Goal: Information Seeking & Learning: Learn about a topic

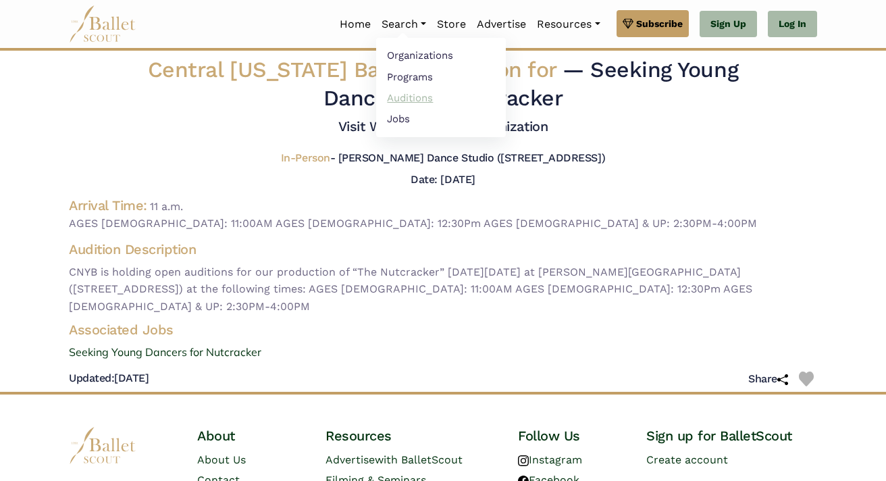
click at [430, 91] on link "Auditions" at bounding box center [441, 97] width 130 height 21
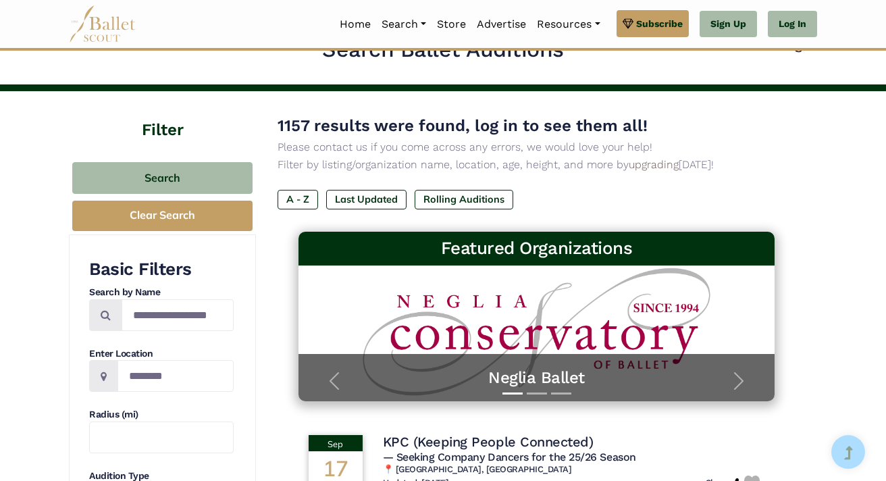
scroll to position [33, 0]
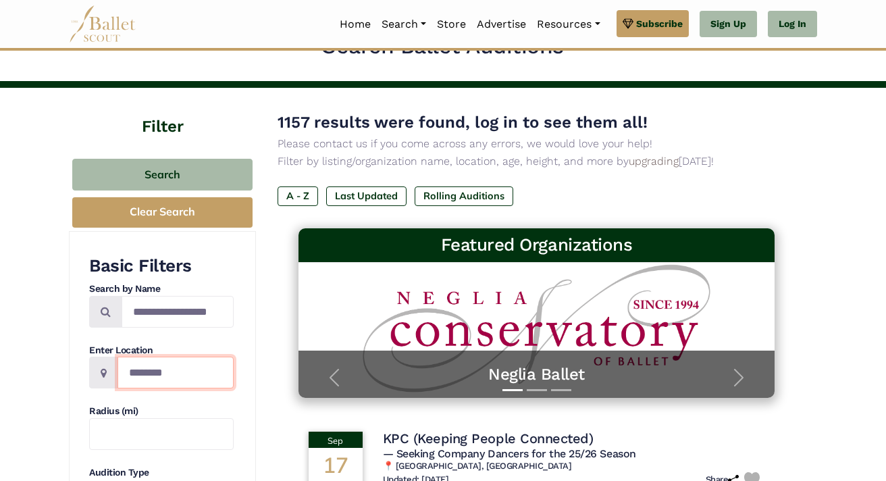
click at [165, 379] on input "Location" at bounding box center [176, 373] width 116 height 32
type input "********"
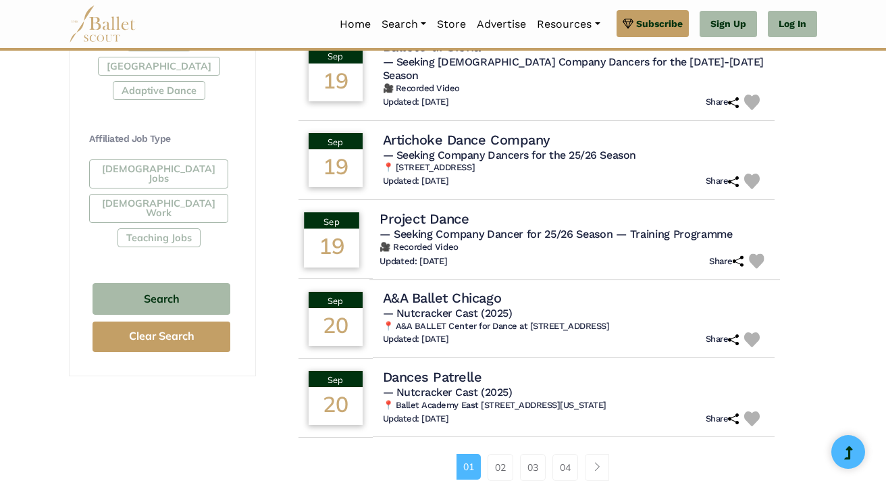
scroll to position [789, 0]
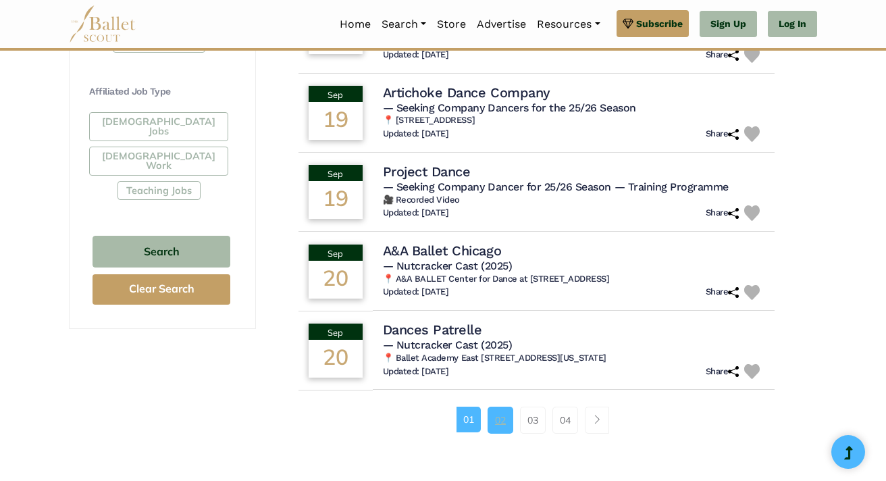
click at [502, 407] on link "02" at bounding box center [501, 420] width 26 height 27
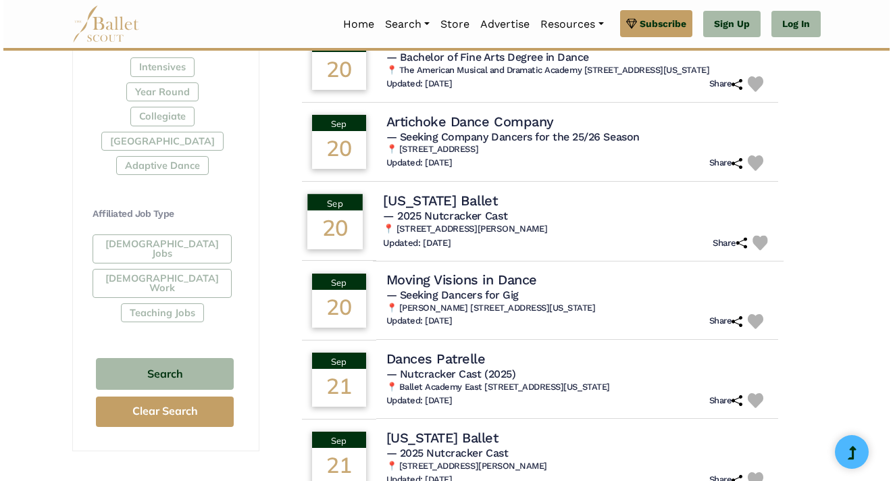
scroll to position [669, 0]
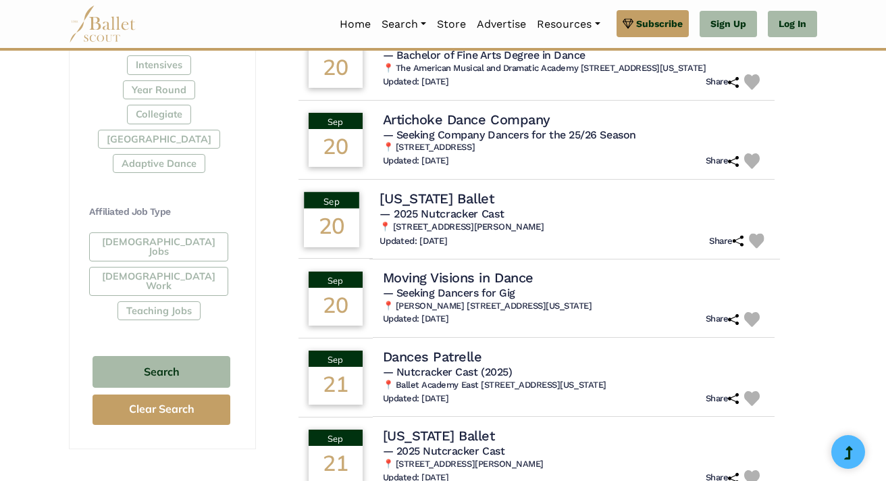
click at [533, 207] on div "New Jersey Ballet" at bounding box center [575, 198] width 390 height 18
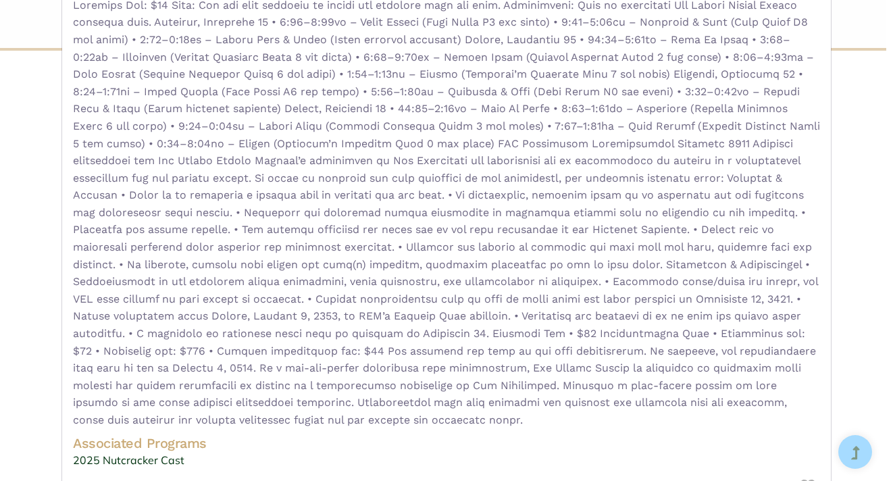
scroll to position [232, 0]
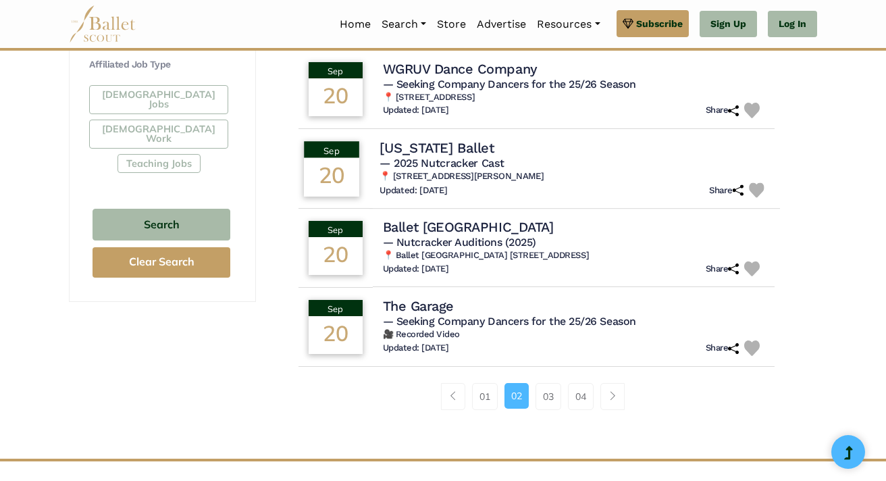
scroll to position [819, 0]
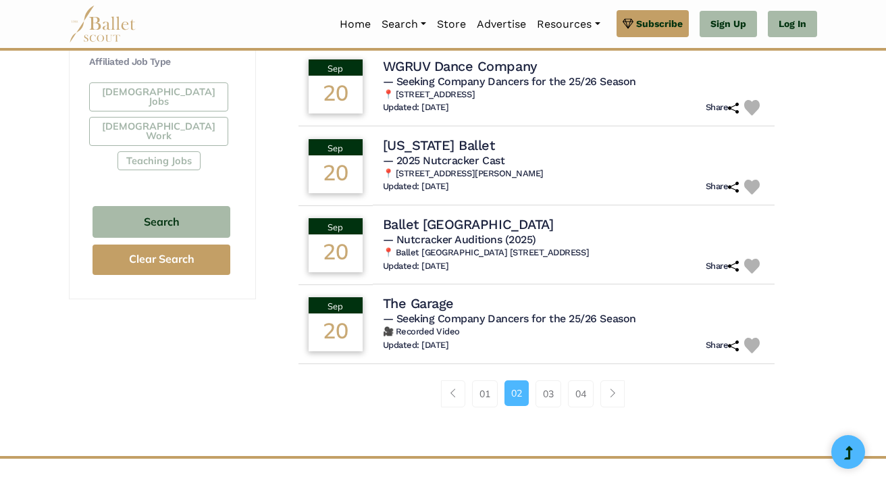
click at [550, 411] on div "01 02 03 04" at bounding box center [537, 399] width 518 height 70
click at [550, 404] on link "03" at bounding box center [549, 393] width 26 height 27
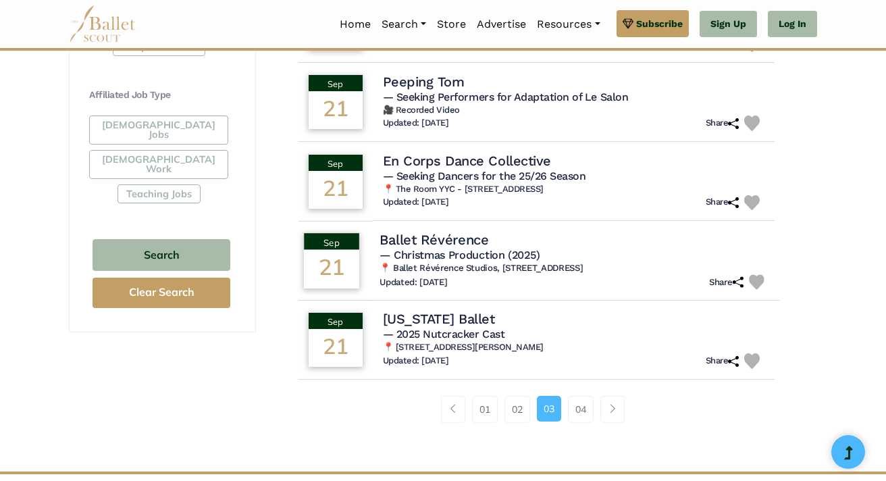
scroll to position [837, 0]
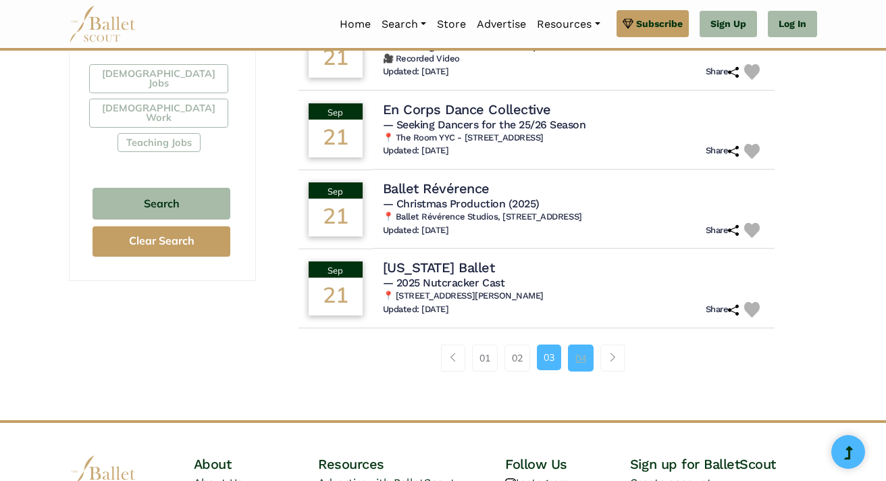
click at [573, 351] on link "04" at bounding box center [581, 357] width 26 height 27
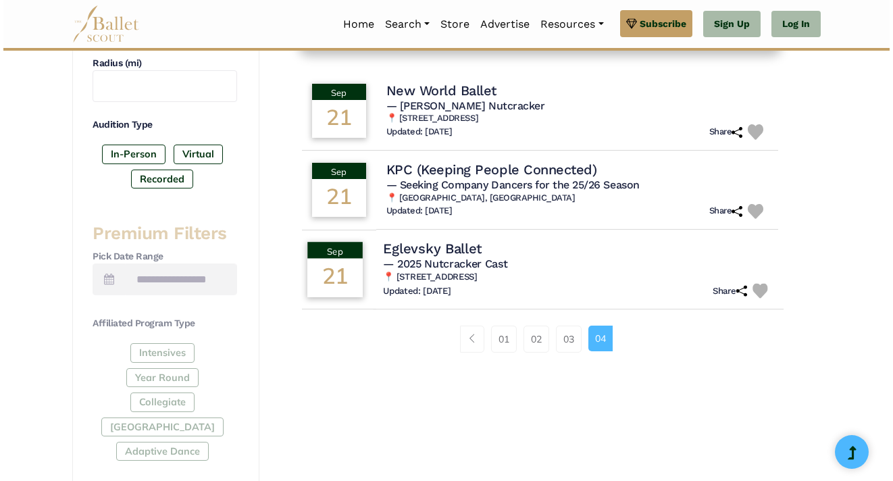
scroll to position [382, 0]
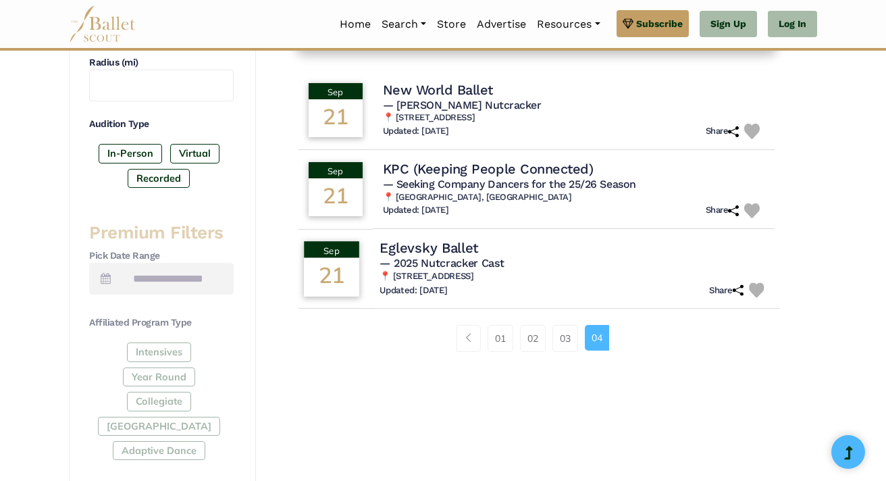
click at [474, 259] on span "— 2025 Nutcracker Cast" at bounding box center [442, 263] width 124 height 13
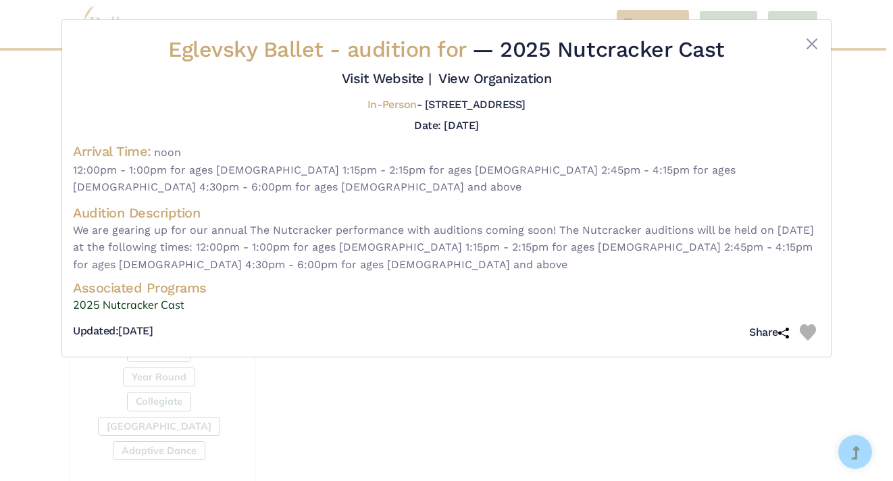
scroll to position [0, 0]
